Goal: Task Accomplishment & Management: Manage account settings

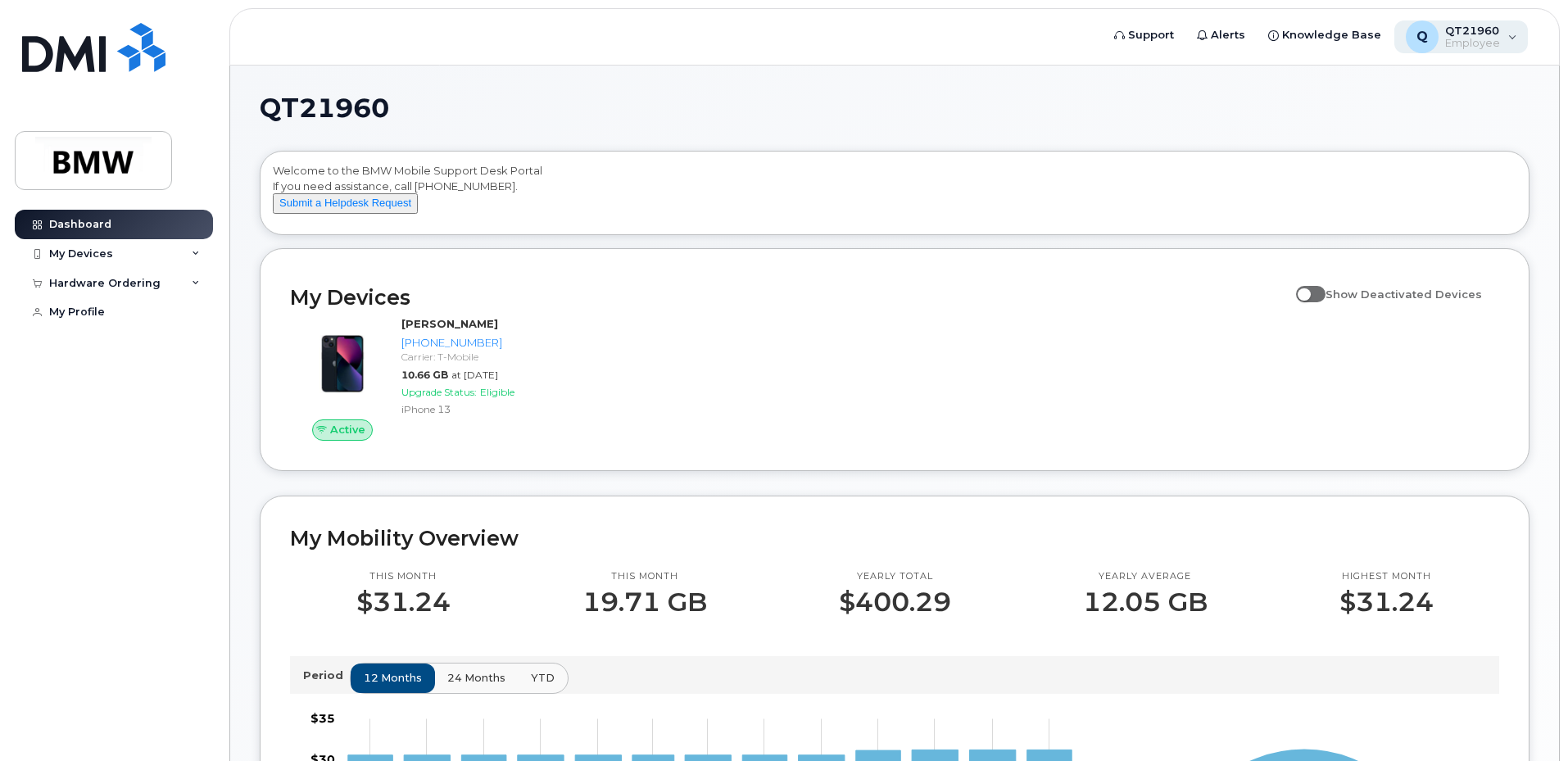
click at [1508, 35] on div "Q QT21960 Employee" at bounding box center [1461, 37] width 134 height 33
click at [1006, 228] on div "Welcome to the BMW Mobile Support Desk Portal If you need assistance, call [PHO…" at bounding box center [895, 196] width 1244 height 66
click at [200, 250] on div "My Devices" at bounding box center [113, 254] width 198 height 30
click at [190, 376] on div "Hardware Ordering" at bounding box center [113, 371] width 198 height 30
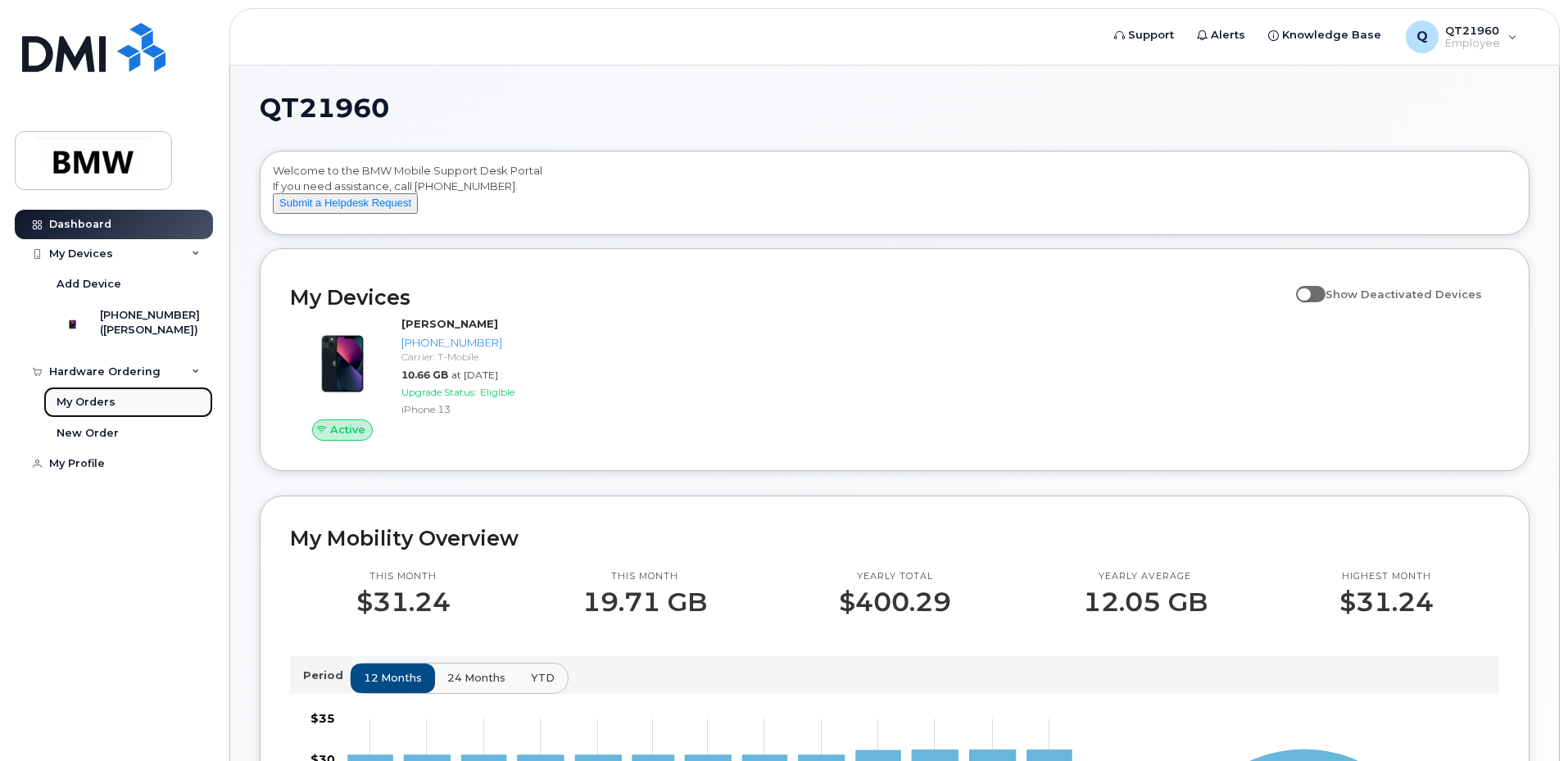
click at [99, 408] on div "My Orders" at bounding box center [86, 402] width 59 height 15
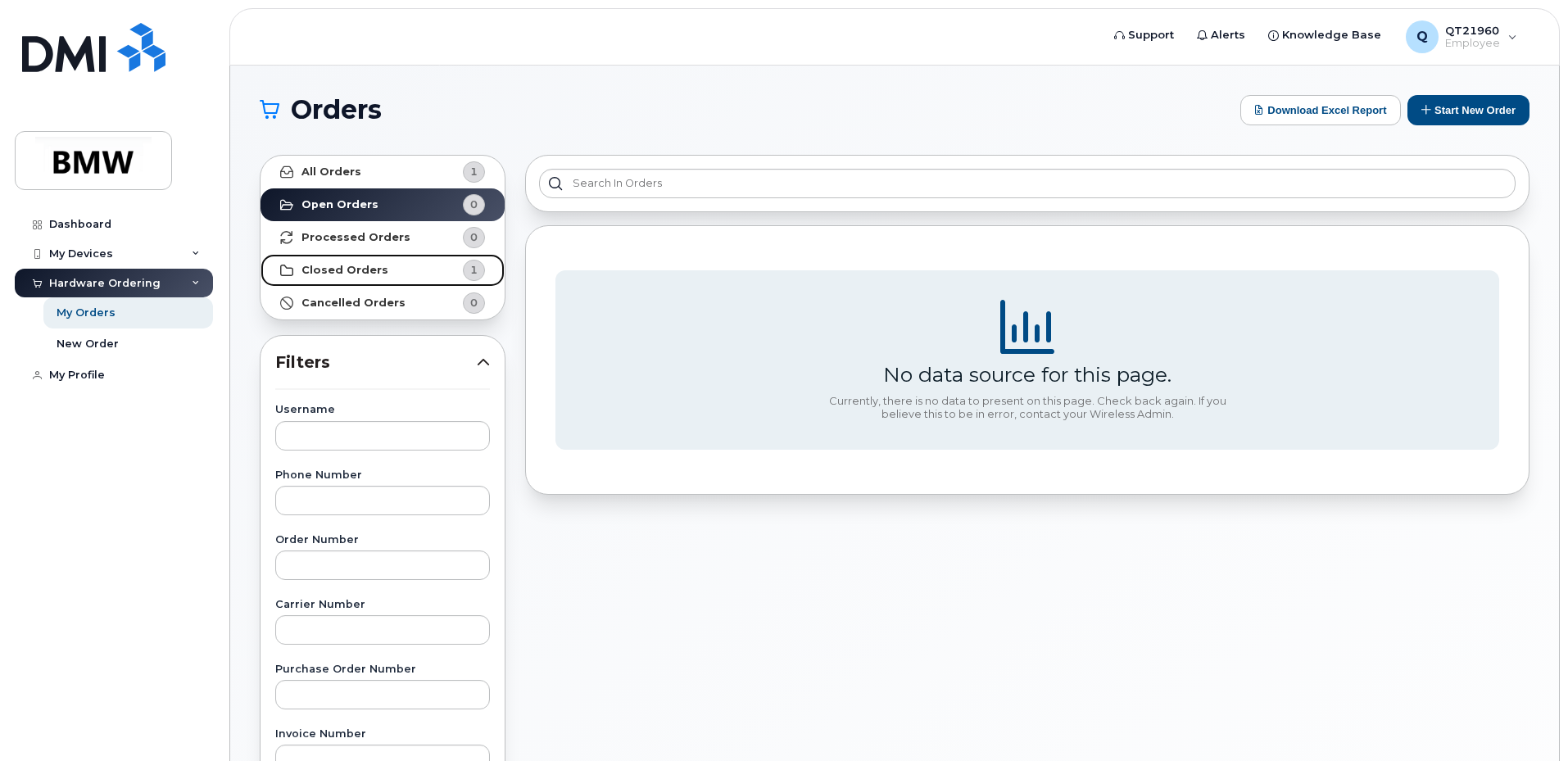
click at [354, 268] on strong "Closed Orders" at bounding box center [345, 270] width 87 height 13
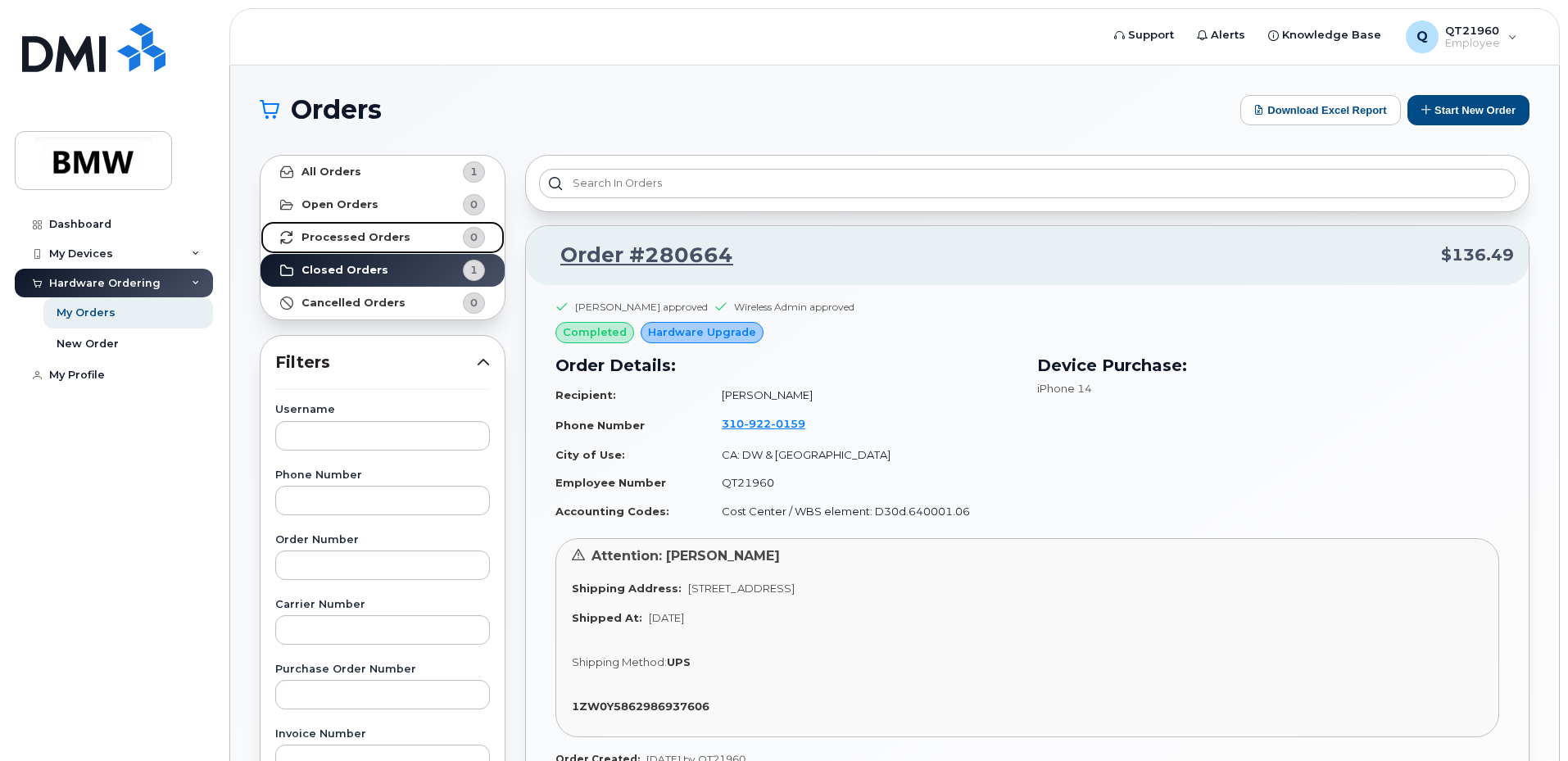
click at [326, 233] on strong "Processed Orders" at bounding box center [356, 238] width 109 height 13
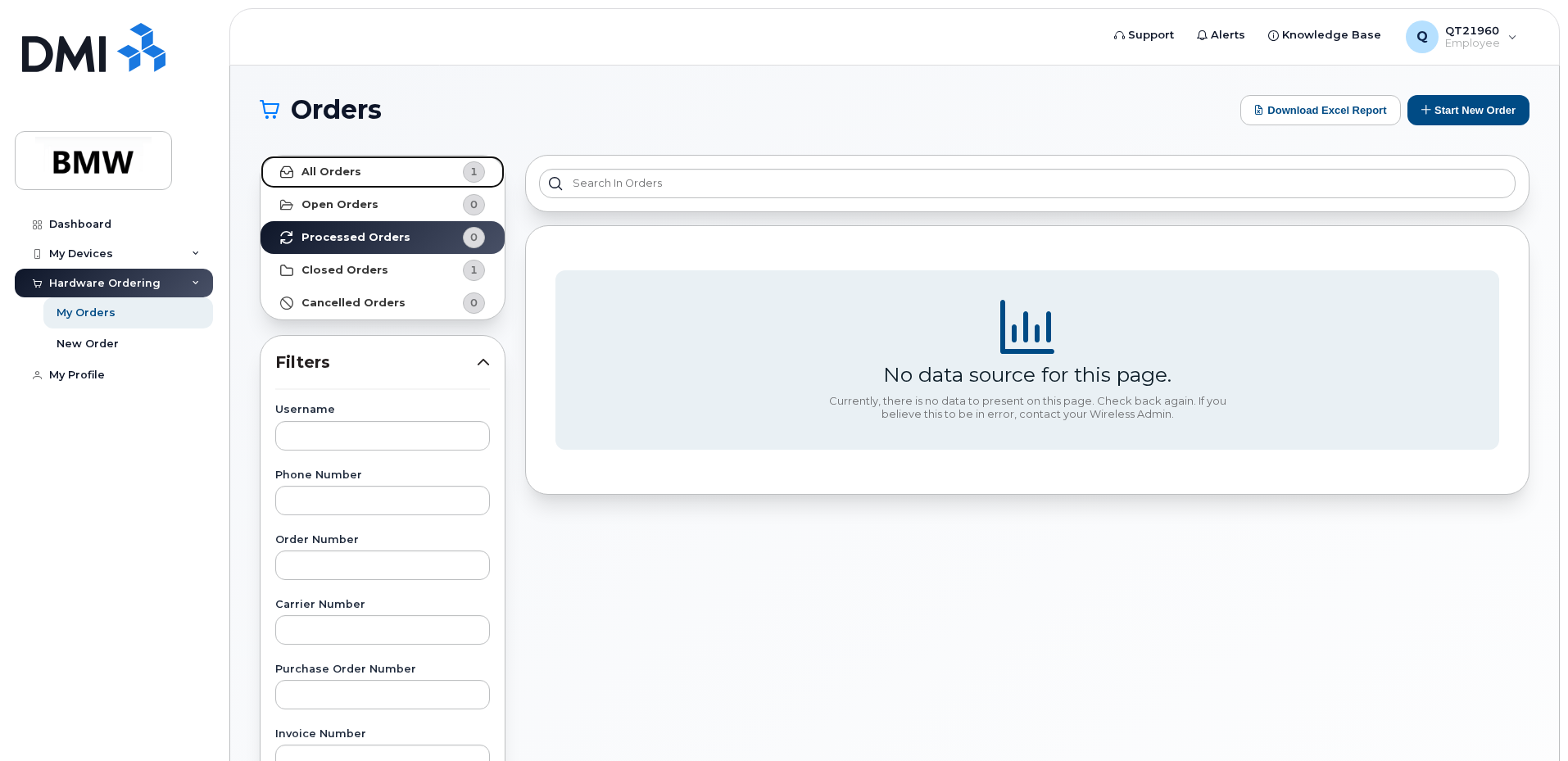
click at [335, 168] on strong "All Orders" at bounding box center [331, 172] width 60 height 13
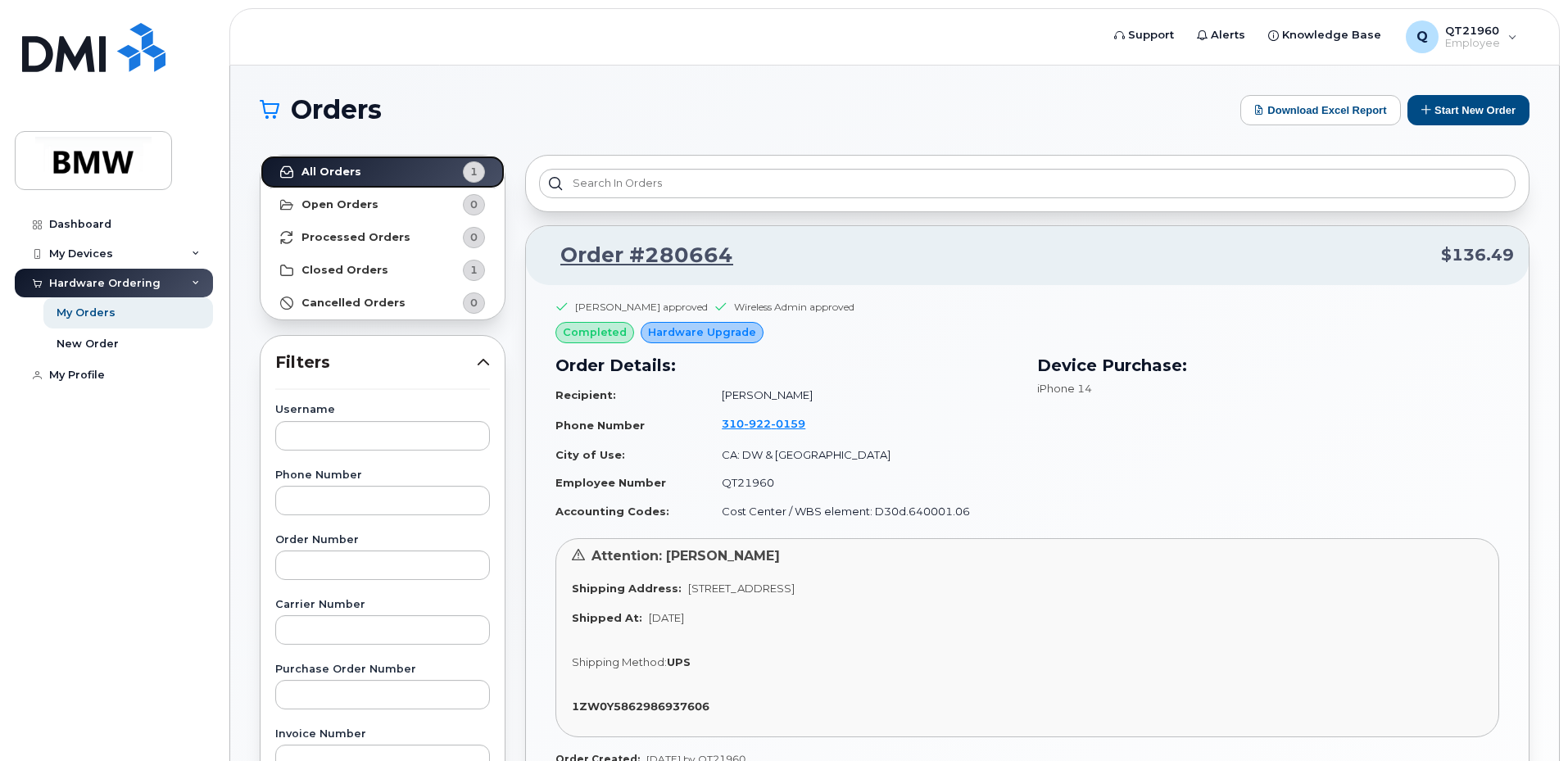
scroll to position [574, 0]
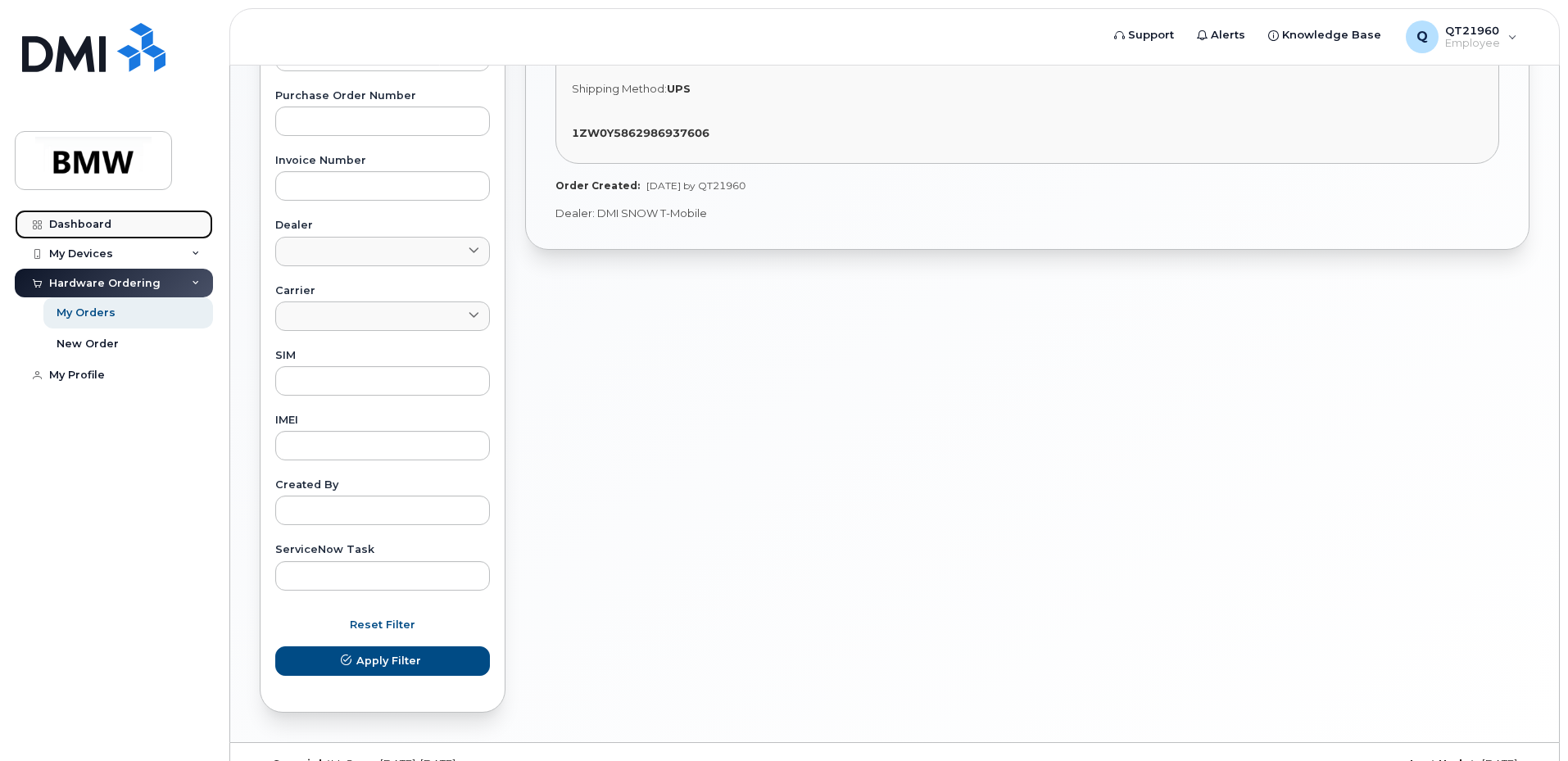
click at [99, 222] on div "Dashboard" at bounding box center [81, 224] width 62 height 13
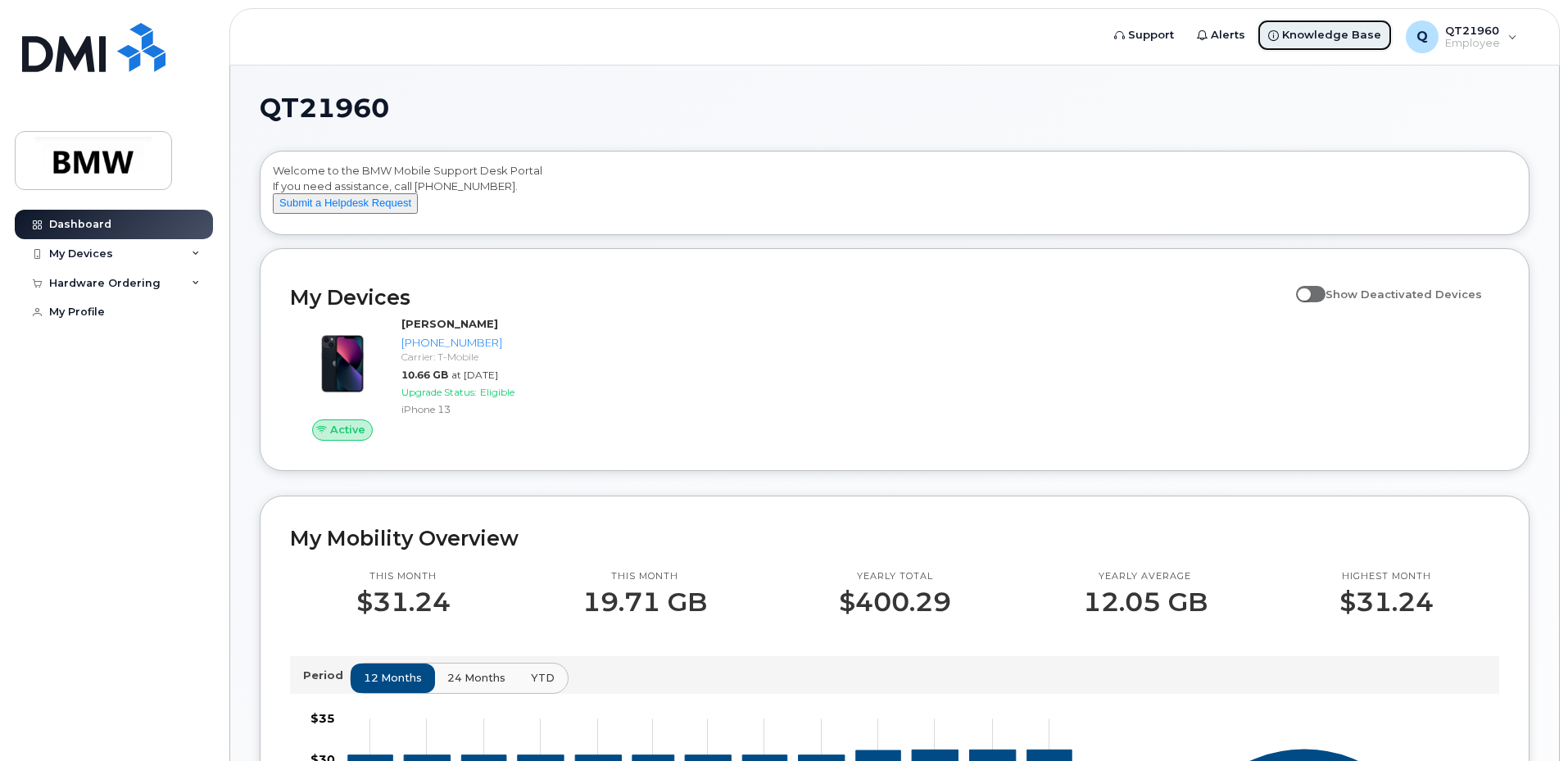
click at [1333, 33] on span "Knowledge Base" at bounding box center [1331, 35] width 99 height 16
click at [385, 551] on h2 "My Mobility Overview" at bounding box center [895, 538] width 1210 height 25
